Goal: Information Seeking & Learning: Check status

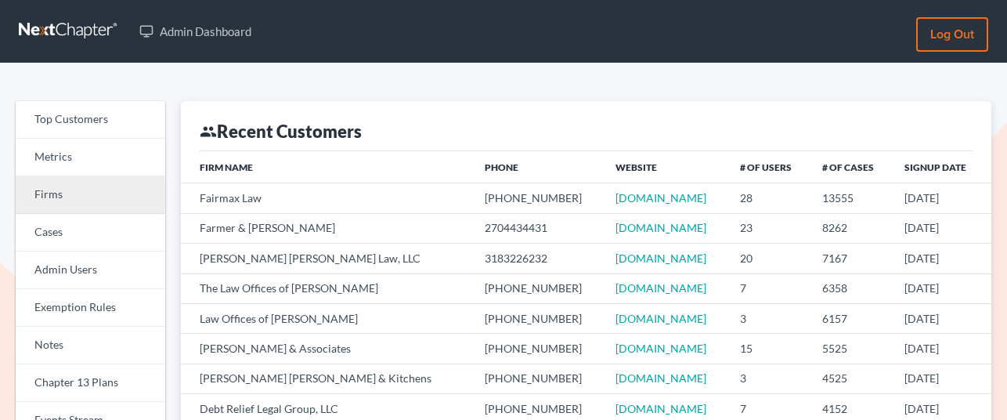
scroll to position [27, 0]
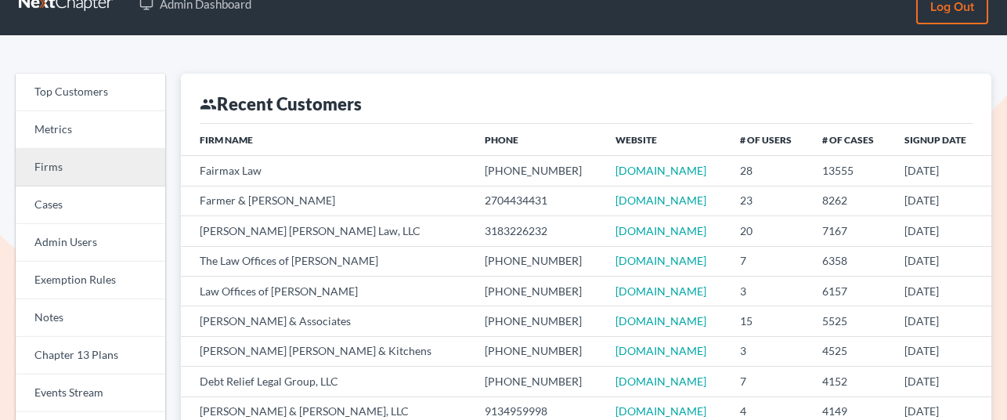
click at [65, 159] on link "Firms" at bounding box center [91, 168] width 150 height 38
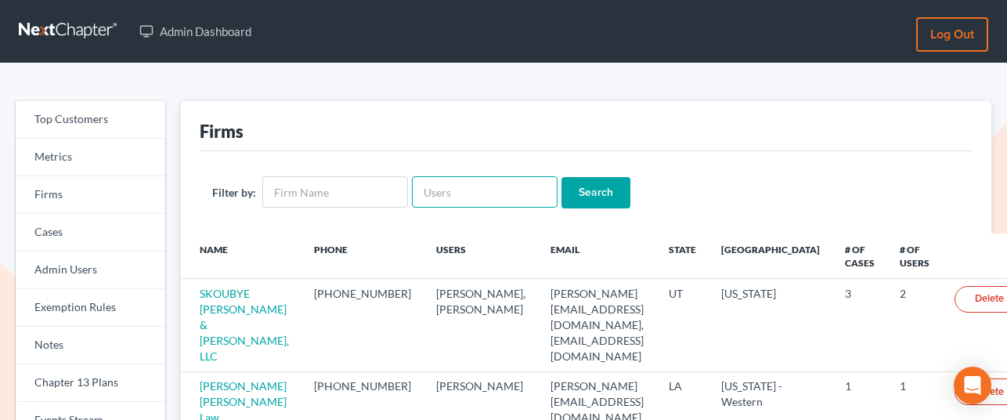
click at [425, 194] on input "text" at bounding box center [485, 191] width 146 height 31
paste input "405935"
type input "405935"
click at [600, 190] on input "Search" at bounding box center [595, 192] width 69 height 31
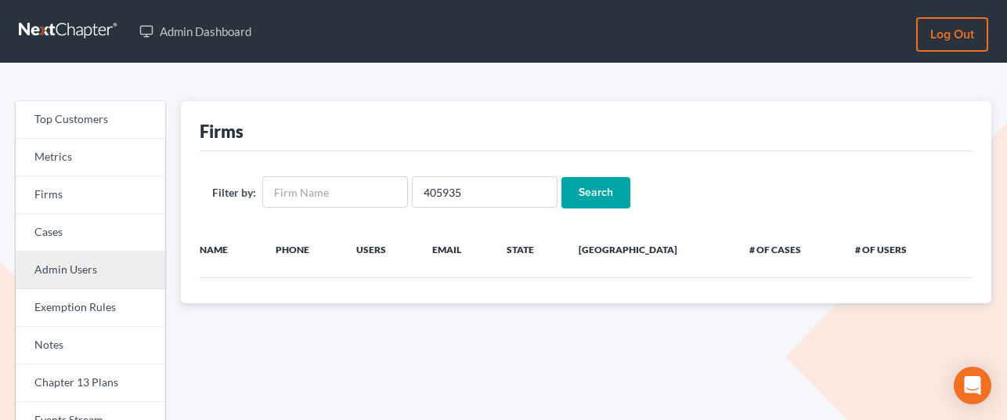
scroll to position [134, 0]
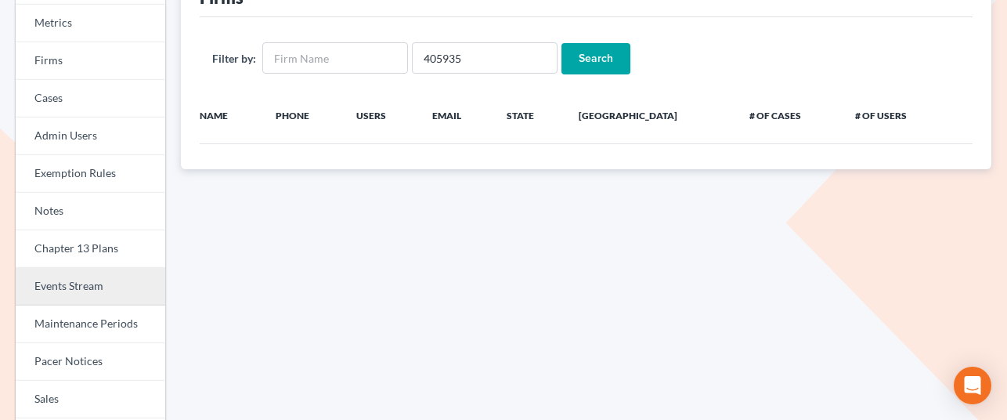
click at [81, 294] on link "Events Stream" at bounding box center [91, 287] width 150 height 38
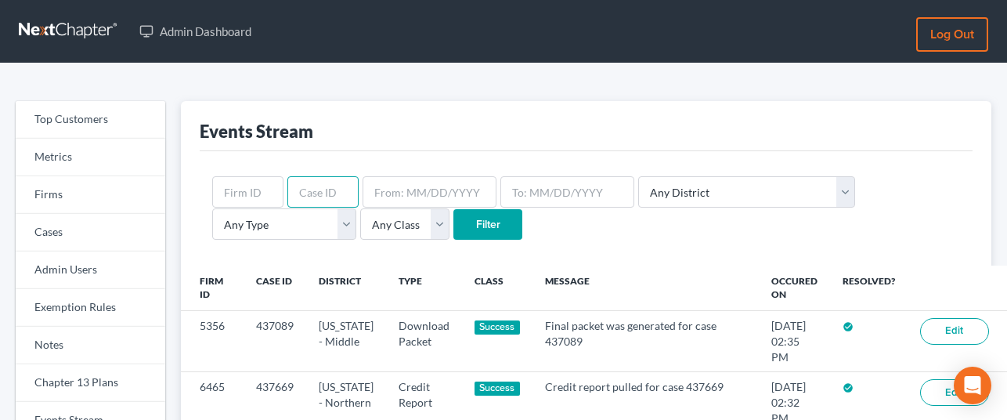
click at [324, 192] on input "text" at bounding box center [322, 191] width 71 height 31
paste input "405935"
type input "405935"
click at [453, 238] on input "Filter" at bounding box center [487, 224] width 69 height 31
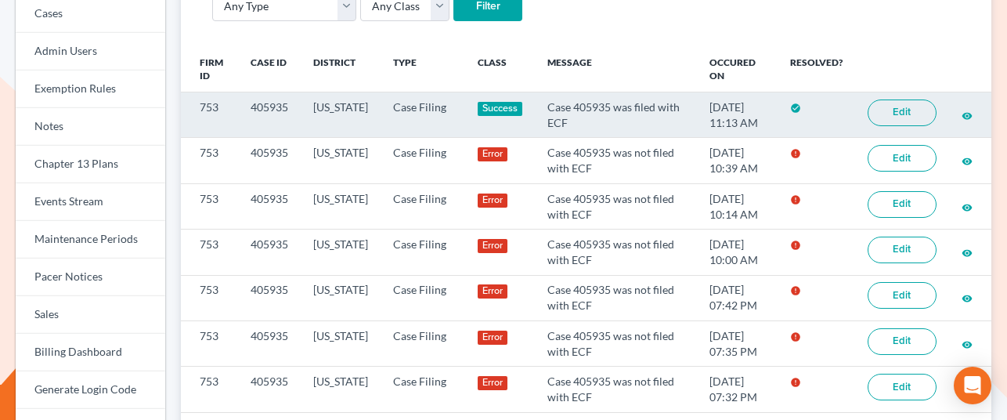
scroll to position [225, 0]
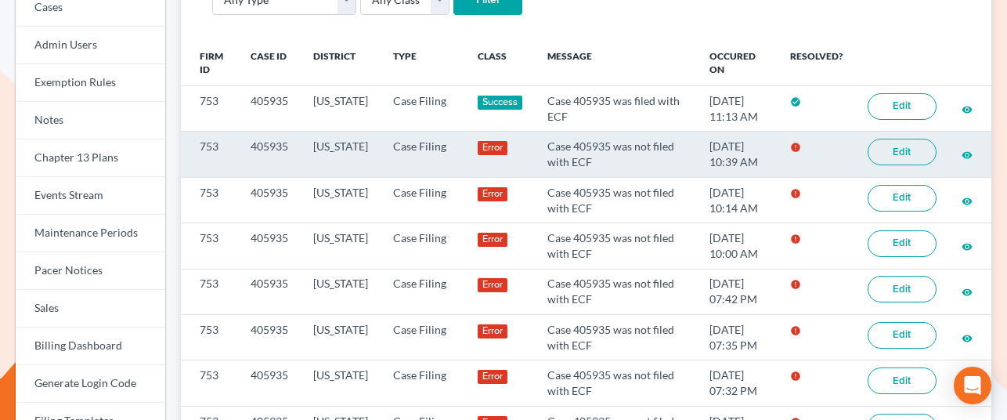
click at [918, 148] on link "Edit" at bounding box center [901, 152] width 69 height 27
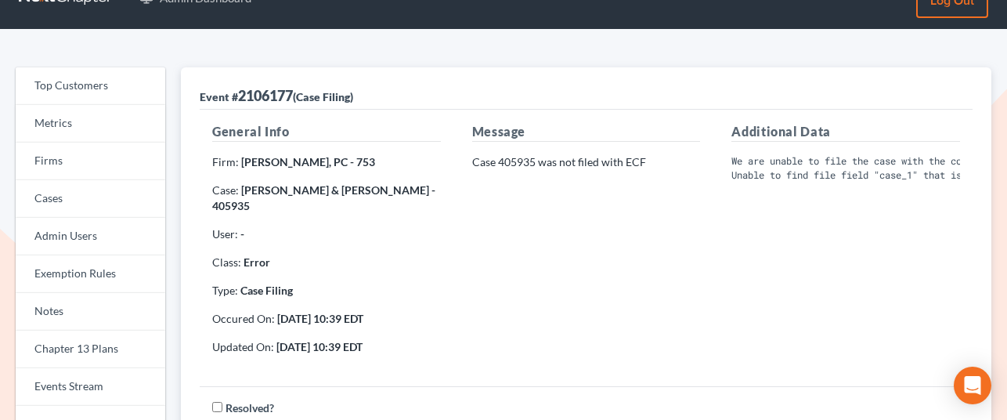
scroll to position [0, 67]
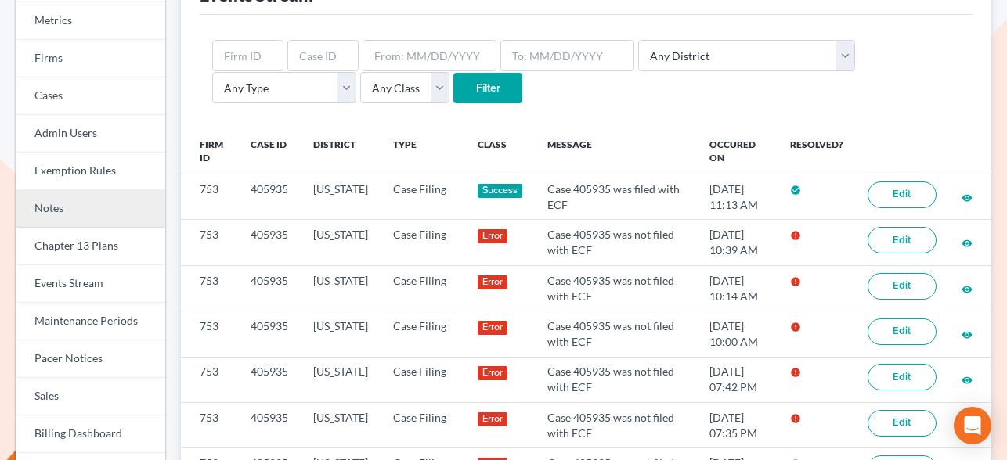
scroll to position [2, 0]
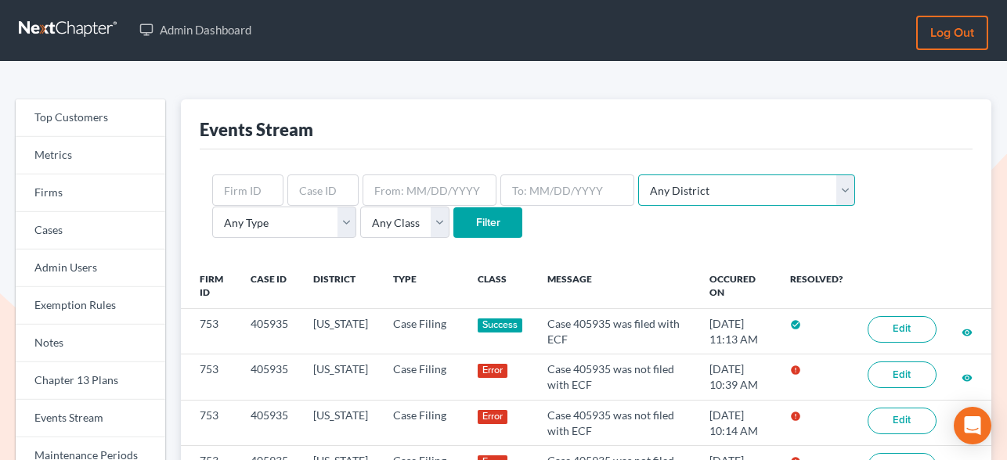
click at [672, 179] on select "Any District [US_STATE] - [GEOGRAPHIC_DATA] [US_STATE] - [GEOGRAPHIC_DATA] [US_…" at bounding box center [746, 190] width 217 height 31
select select "14"
click at [638, 175] on select "Any District [US_STATE] - [GEOGRAPHIC_DATA] [US_STATE] - [GEOGRAPHIC_DATA] [US_…" at bounding box center [746, 190] width 217 height 31
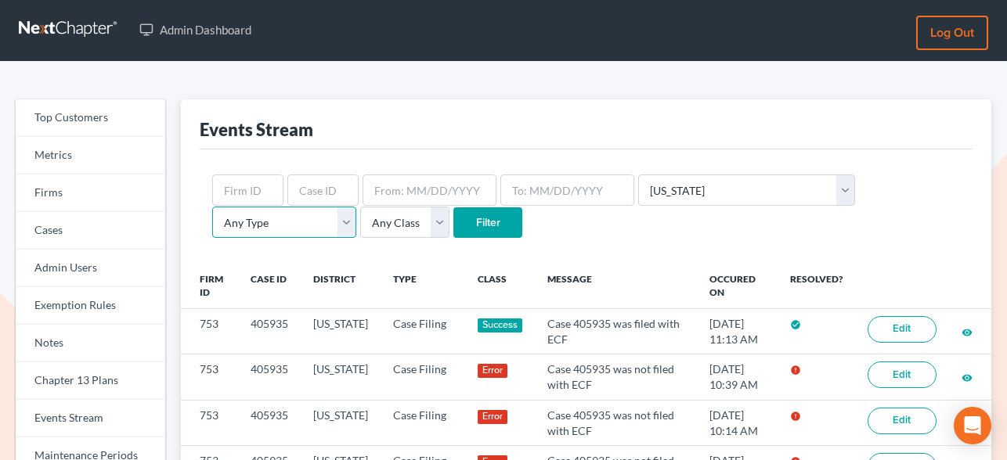
click at [356, 207] on select "Any Type Case Applied To Plan Case Archive Case Duplicate Case Filing Chapter 1…" at bounding box center [284, 222] width 144 height 31
select select "case_filing"
click at [356, 207] on select "Any Type Case Applied To Plan Case Archive Case Duplicate Case Filing Chapter 1…" at bounding box center [284, 222] width 144 height 31
click at [360, 220] on select "Any Class Success Error Info" at bounding box center [404, 222] width 89 height 31
select select "error"
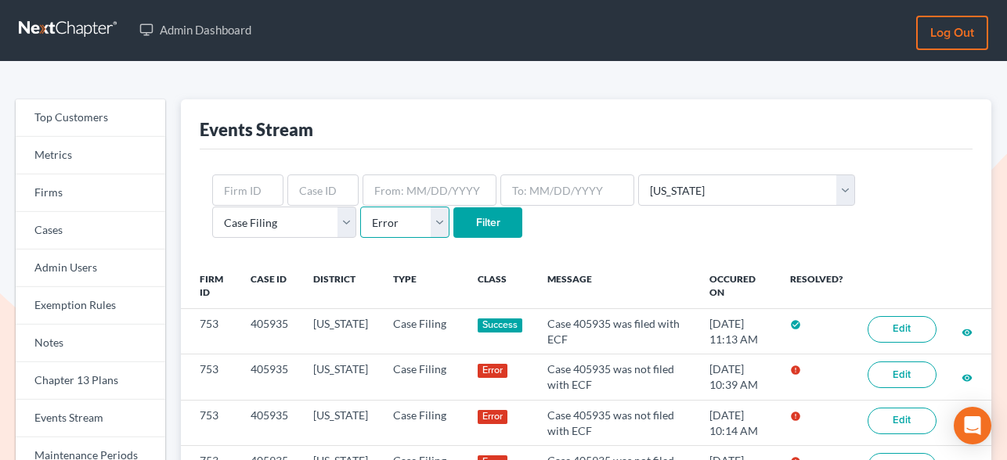
click at [360, 207] on select "Any Class Success Error Info" at bounding box center [404, 222] width 89 height 31
click at [453, 225] on input "Filter" at bounding box center [487, 222] width 69 height 31
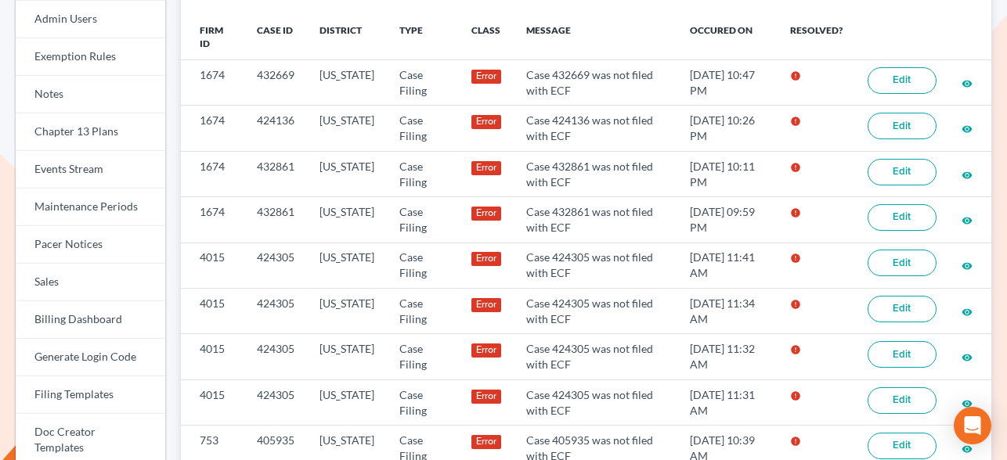
scroll to position [257, 0]
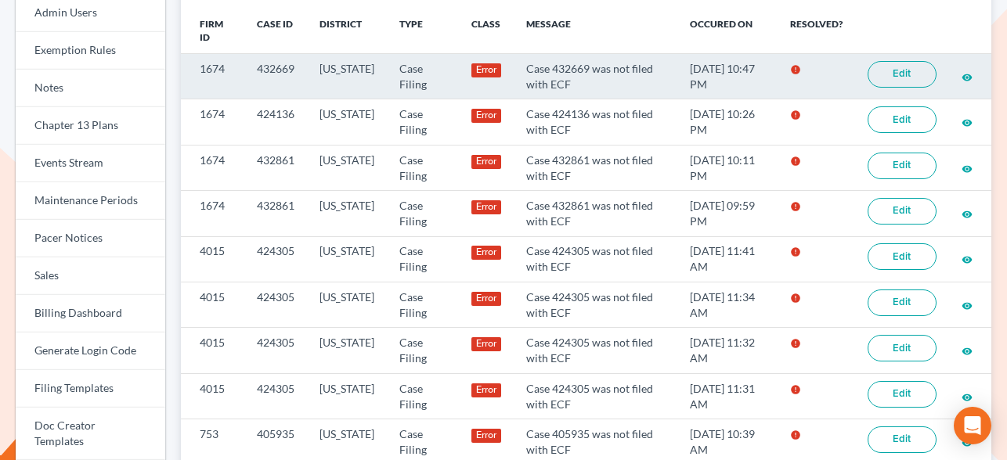
click at [905, 78] on link "Edit" at bounding box center [901, 74] width 69 height 27
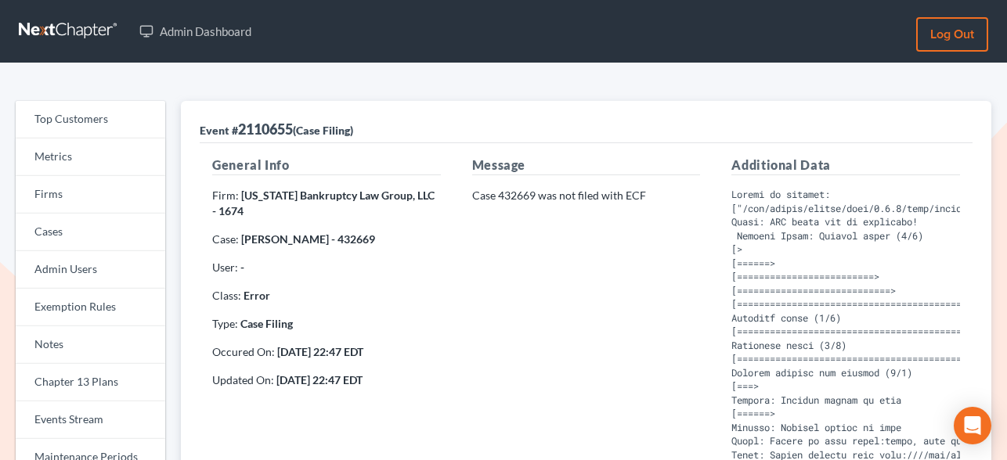
click at [342, 240] on strong "Roberta Valdez - 432669" at bounding box center [308, 238] width 134 height 13
copy strong "432669"
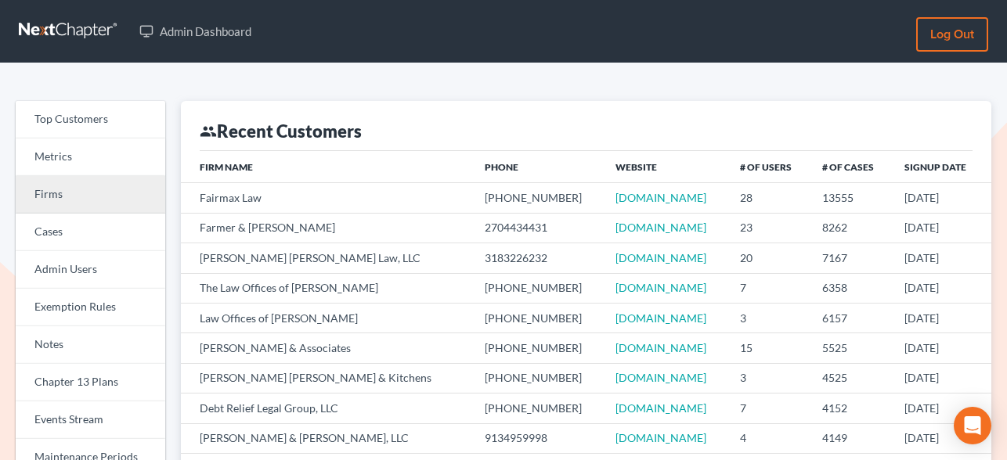
click at [70, 196] on link "Firms" at bounding box center [91, 195] width 150 height 38
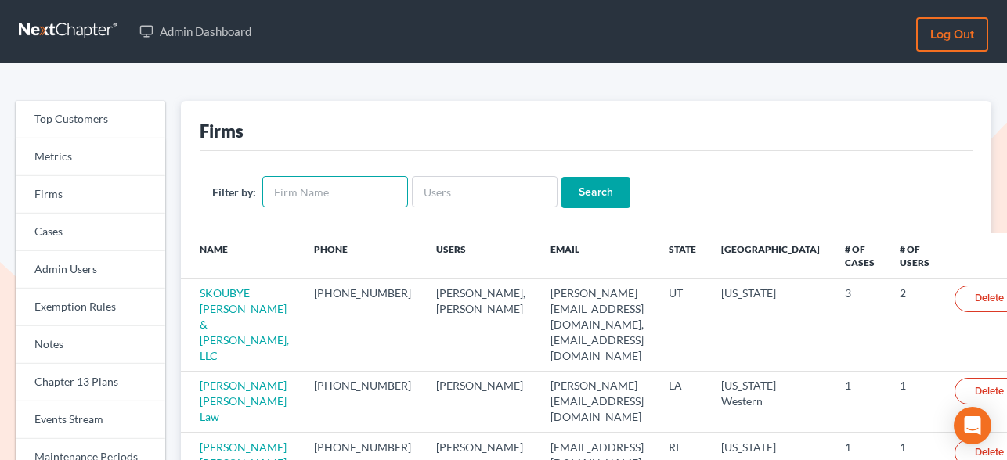
click at [362, 193] on input "text" at bounding box center [335, 191] width 146 height 31
type input "l"
type input "lawrence hale"
click at [561, 177] on input "Search" at bounding box center [595, 192] width 69 height 31
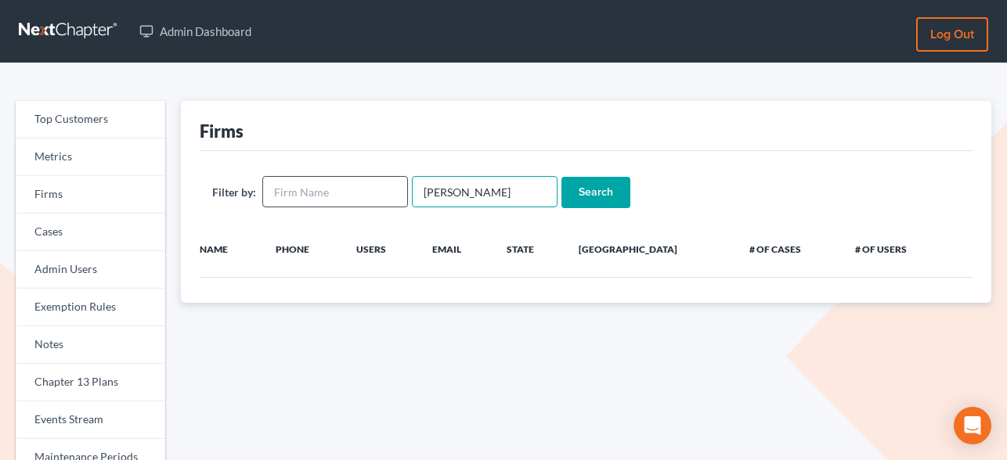
drag, startPoint x: 463, startPoint y: 193, endPoint x: 317, endPoint y: 178, distance: 147.2
click at [317, 178] on form "Filter by: [PERSON_NAME] Search" at bounding box center [586, 192] width 748 height 32
type input "[PERSON_NAME]"
click at [561, 177] on input "Search" at bounding box center [595, 192] width 69 height 31
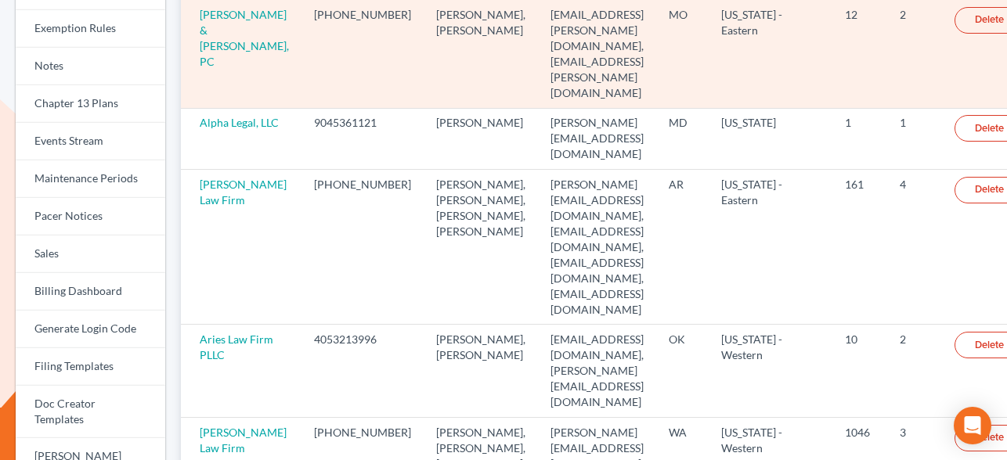
scroll to position [911, 0]
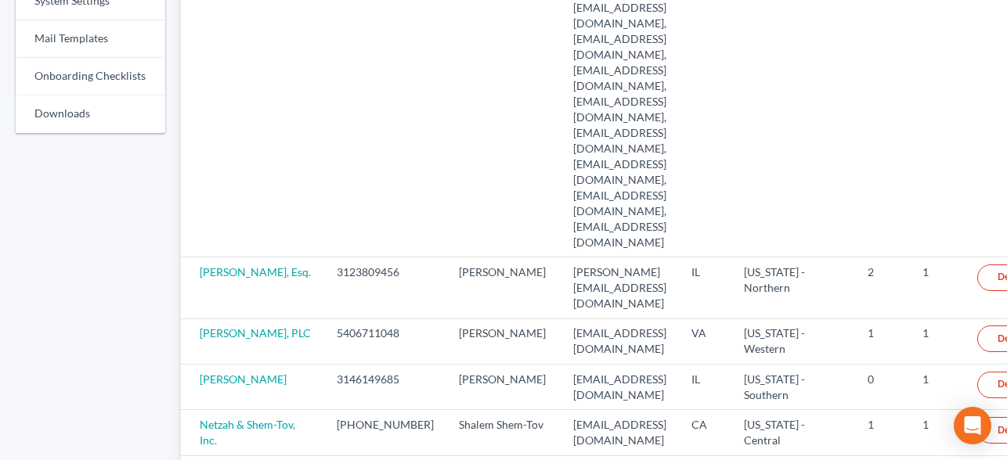
scroll to position [958, 0]
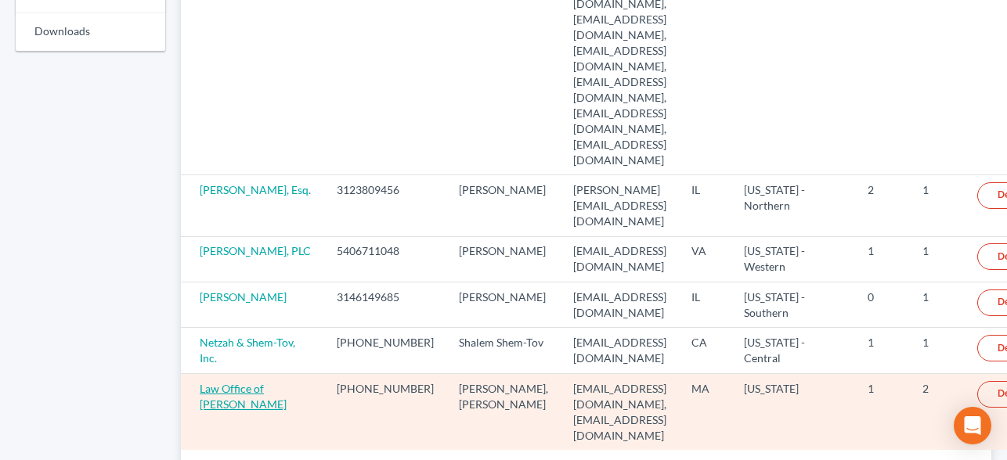
click at [219, 382] on link "Law Office of [PERSON_NAME]" at bounding box center [243, 396] width 87 height 29
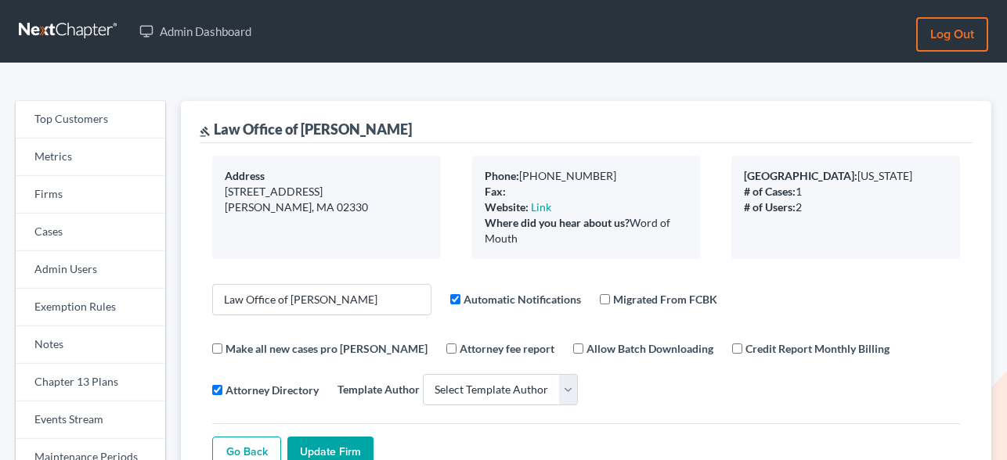
select select
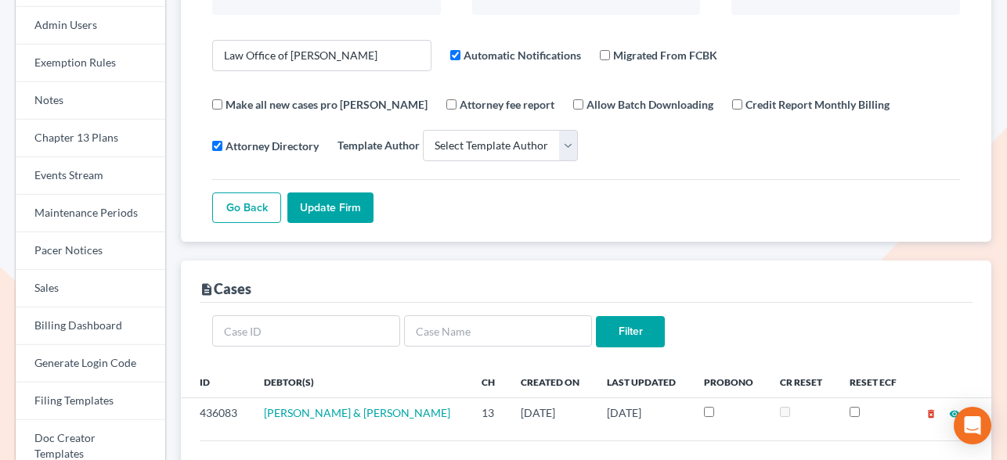
scroll to position [229, 0]
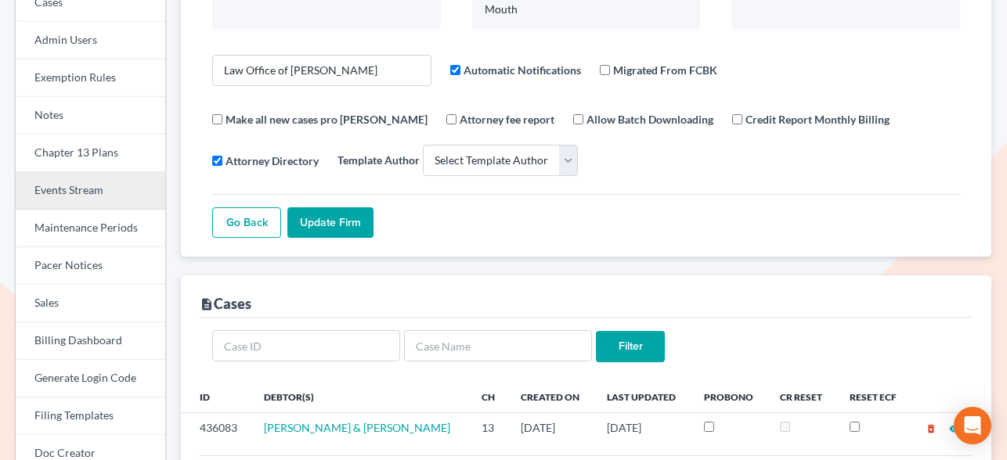
click at [81, 182] on link "Events Stream" at bounding box center [91, 191] width 150 height 38
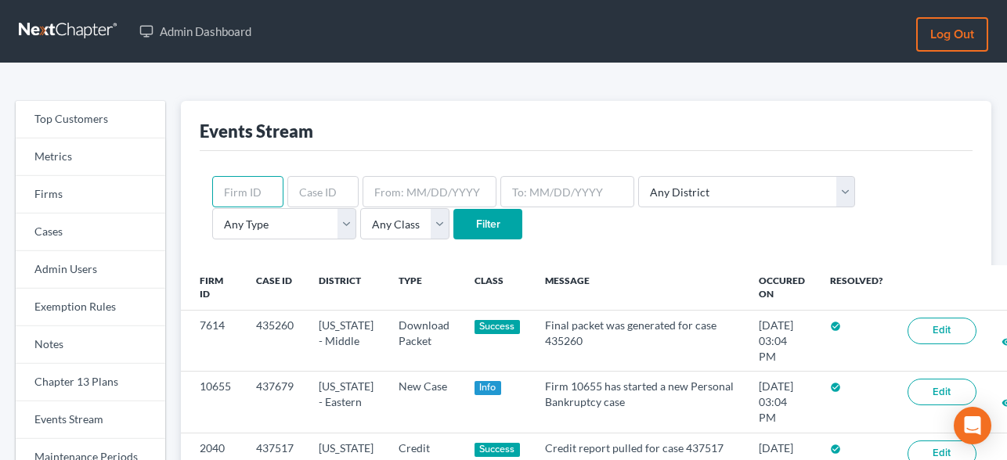
click at [243, 189] on input "text" at bounding box center [247, 191] width 71 height 31
paste input "12312"
type input "12312"
click at [453, 227] on input "Filter" at bounding box center [487, 224] width 69 height 31
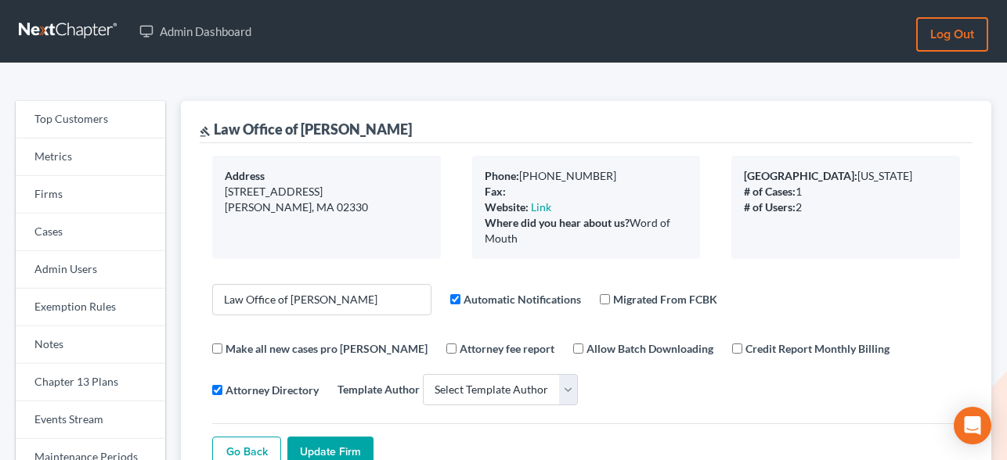
select select
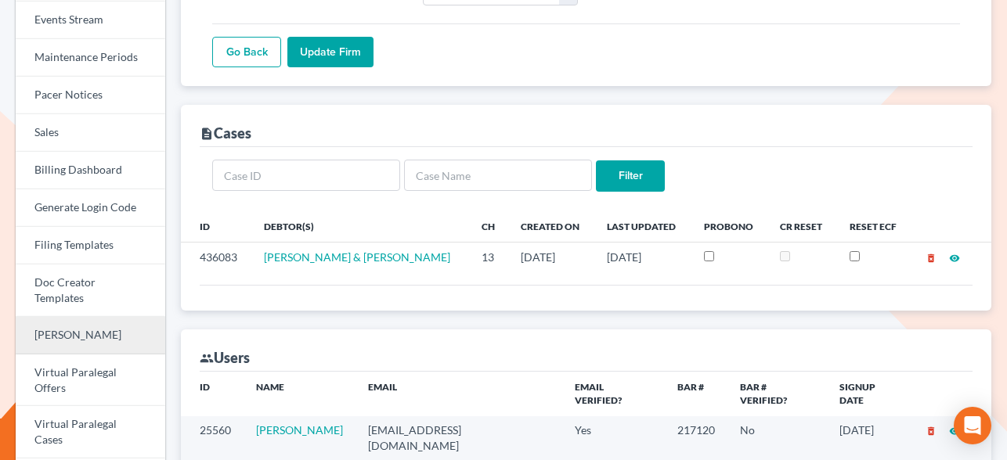
scroll to position [398, 0]
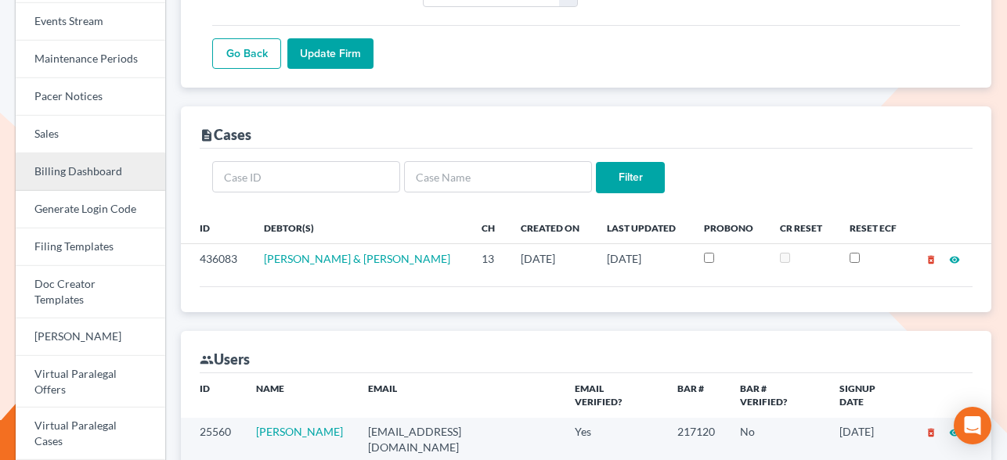
click at [74, 168] on link "Billing Dashboard" at bounding box center [91, 172] width 150 height 38
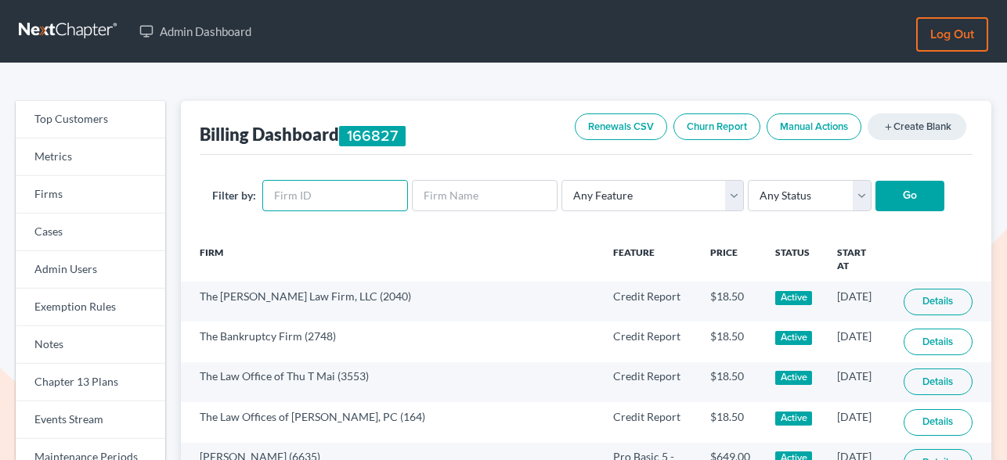
click at [312, 187] on input "text" at bounding box center [335, 195] width 146 height 31
paste input "12312"
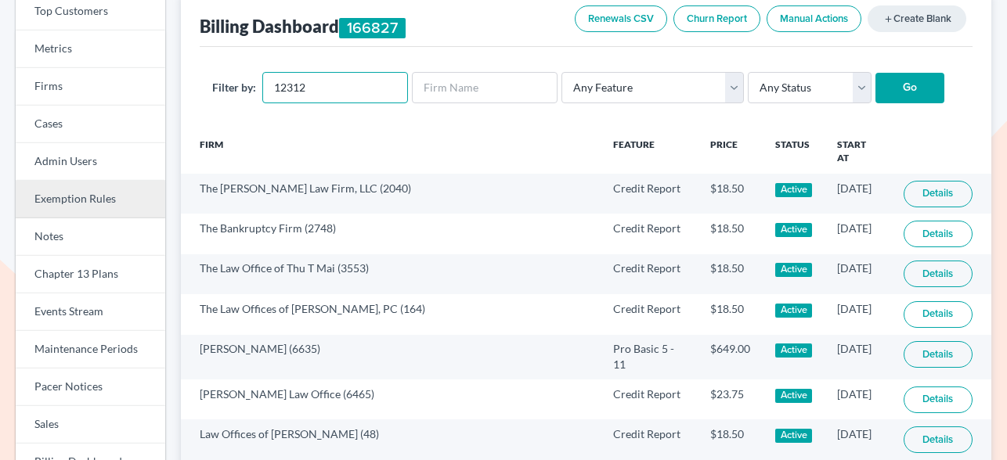
scroll to position [120, 0]
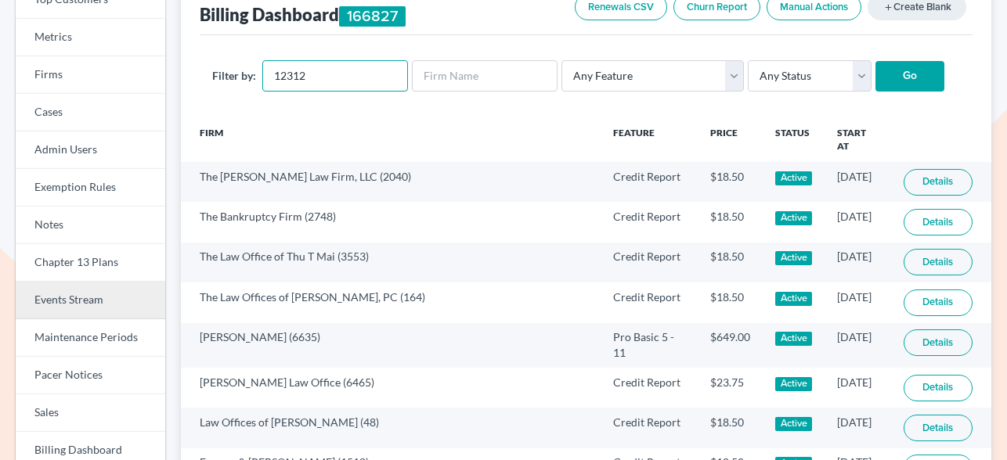
type input "12312"
click at [74, 301] on link "Events Stream" at bounding box center [91, 301] width 150 height 38
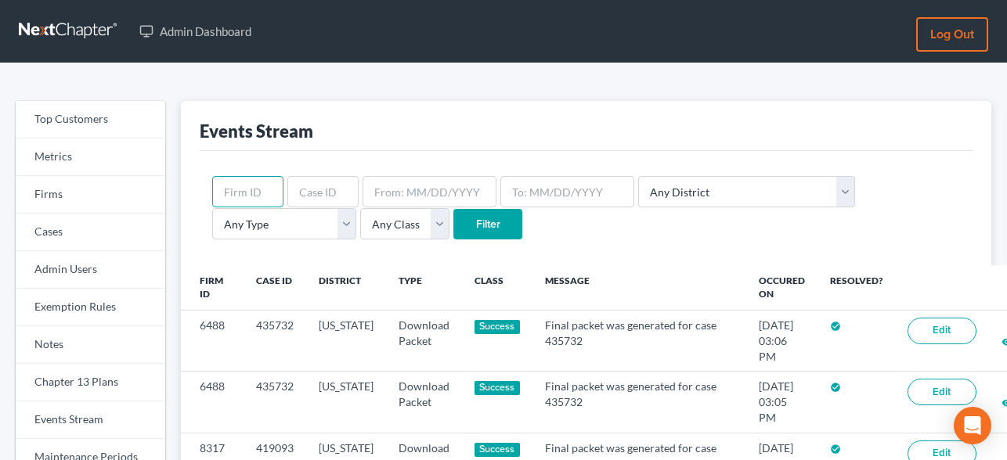
click at [244, 195] on input "text" at bounding box center [247, 191] width 71 height 31
paste input "12312"
type input "12312"
click at [453, 221] on input "Filter" at bounding box center [487, 224] width 69 height 31
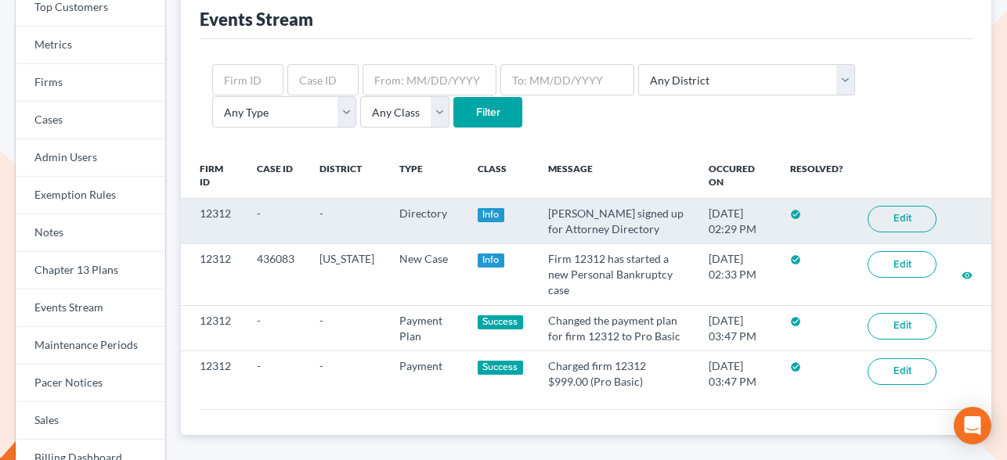
scroll to position [103, 0]
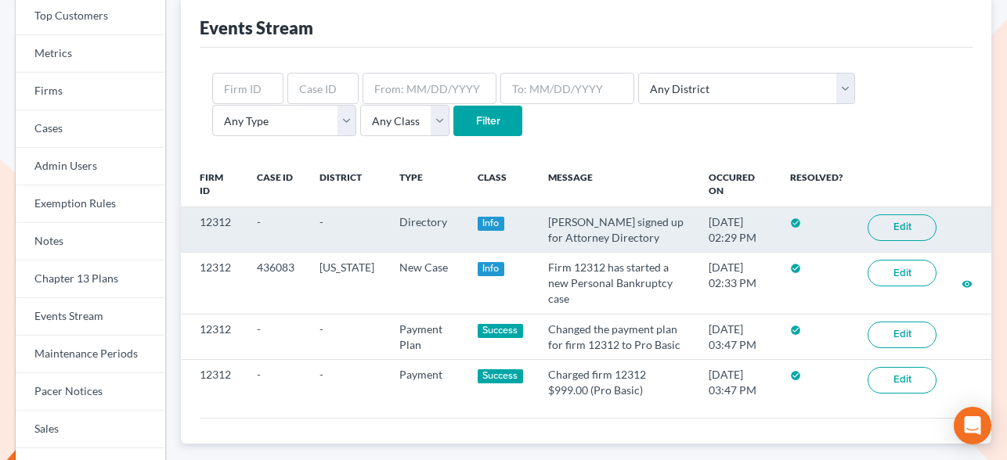
click at [885, 225] on link "Edit" at bounding box center [901, 227] width 69 height 27
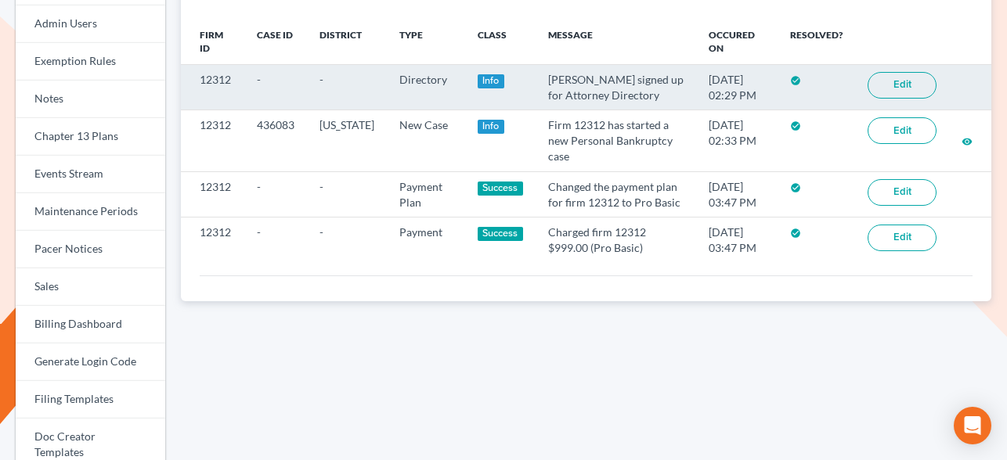
scroll to position [329, 0]
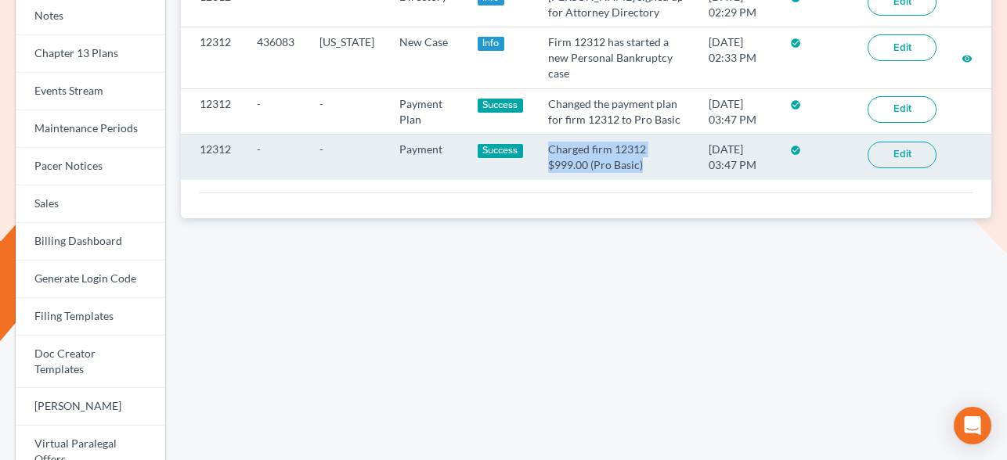
drag, startPoint x: 564, startPoint y: 196, endPoint x: 665, endPoint y: 217, distance: 103.0
click at [665, 180] on td "Charged firm 12312 $999.00 (Pro Basic)" at bounding box center [615, 157] width 160 height 45
click at [712, 180] on td "09/04/2025 03:47 PM" at bounding box center [736, 157] width 81 height 45
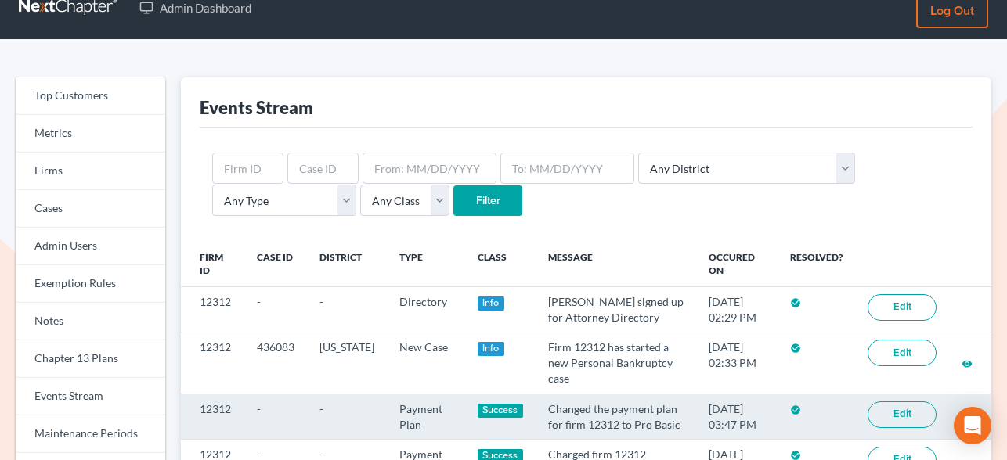
scroll to position [0, 0]
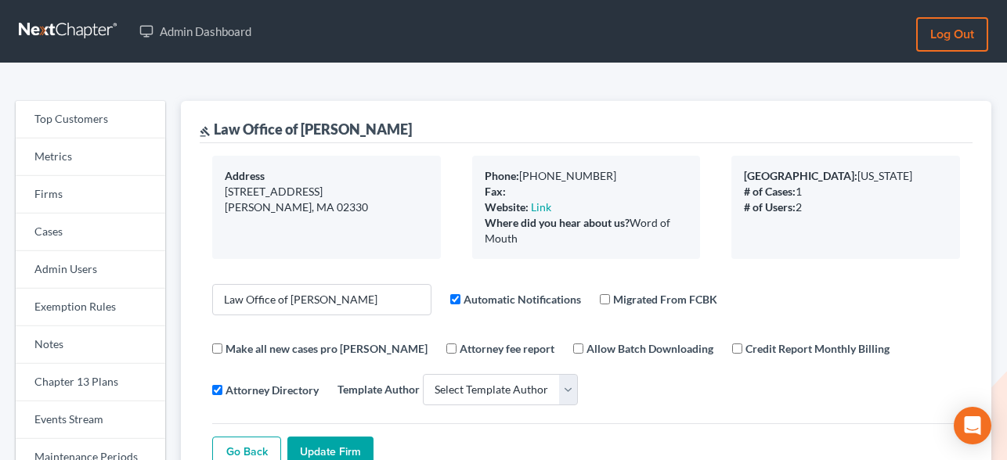
select select
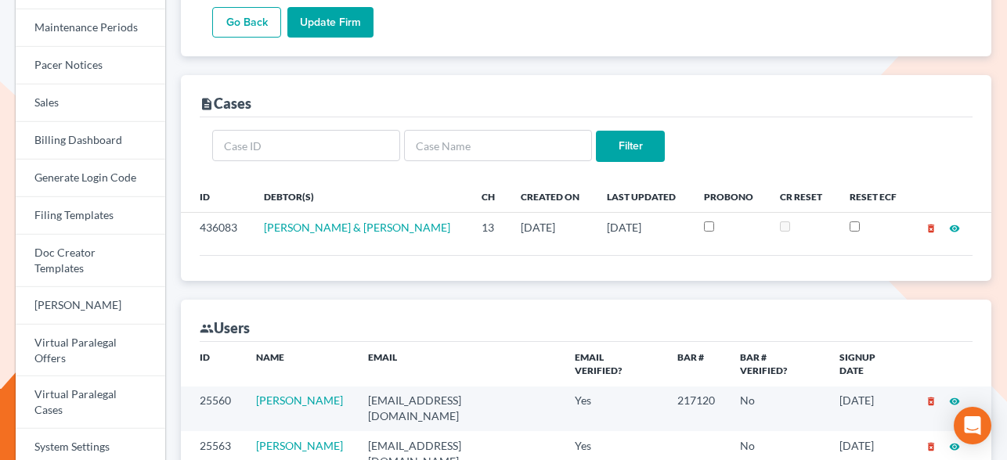
scroll to position [435, 0]
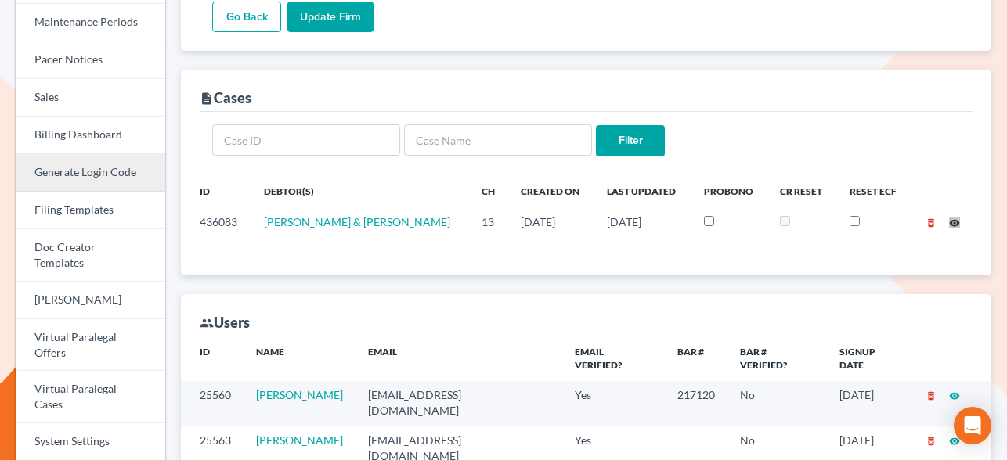
drag, startPoint x: 955, startPoint y: 212, endPoint x: 15, endPoint y: 157, distance: 941.8
